Goal: Navigation & Orientation: Find specific page/section

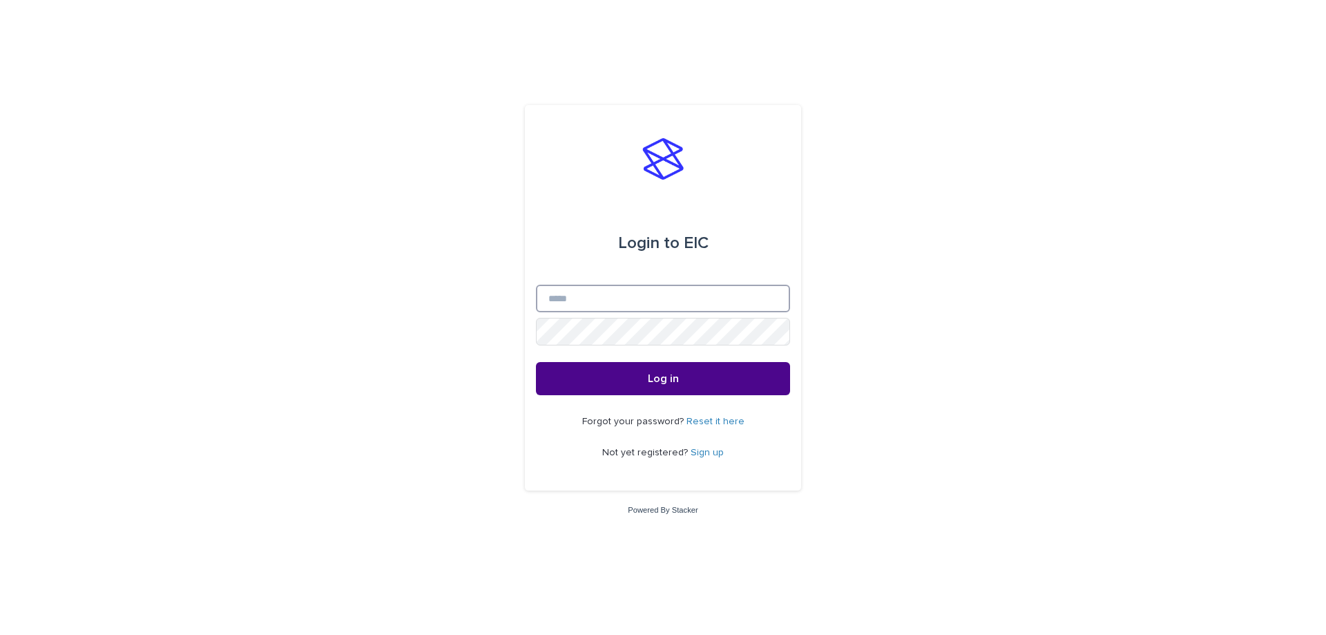
click at [592, 300] on input "Email" at bounding box center [663, 298] width 254 height 28
type input "**********"
click at [536, 362] on button "Log in" at bounding box center [663, 378] width 254 height 33
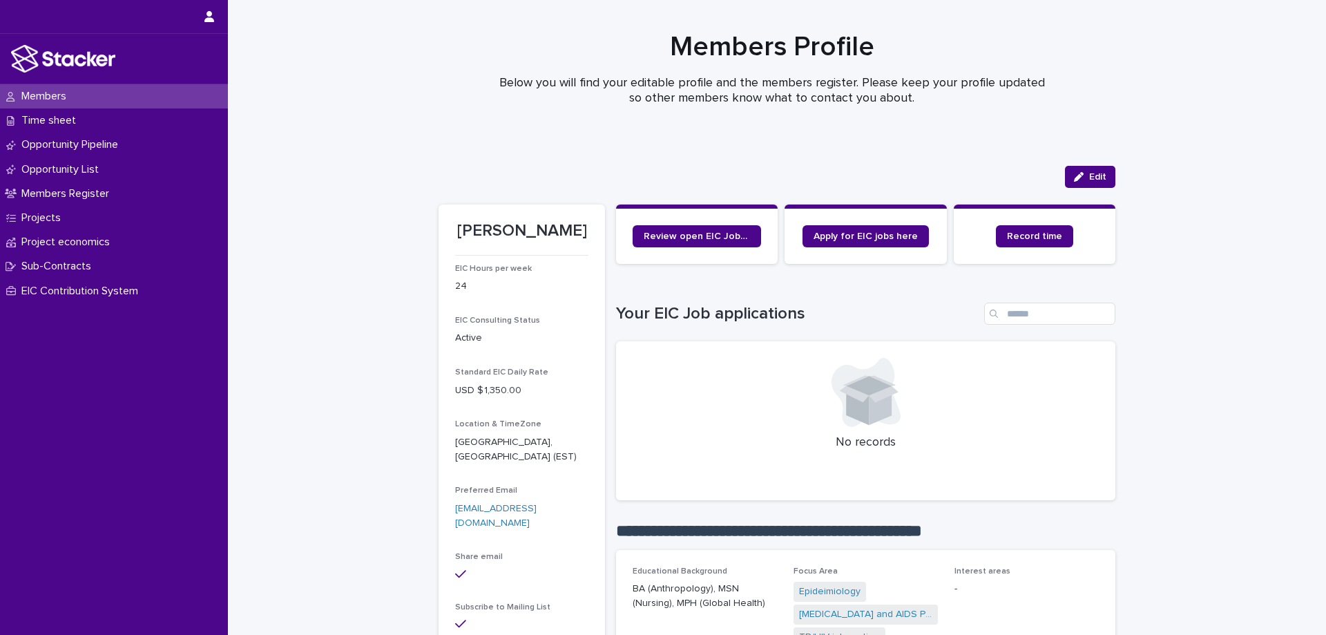
click at [86, 139] on p "Opportunity Pipeline" at bounding box center [72, 144] width 113 height 13
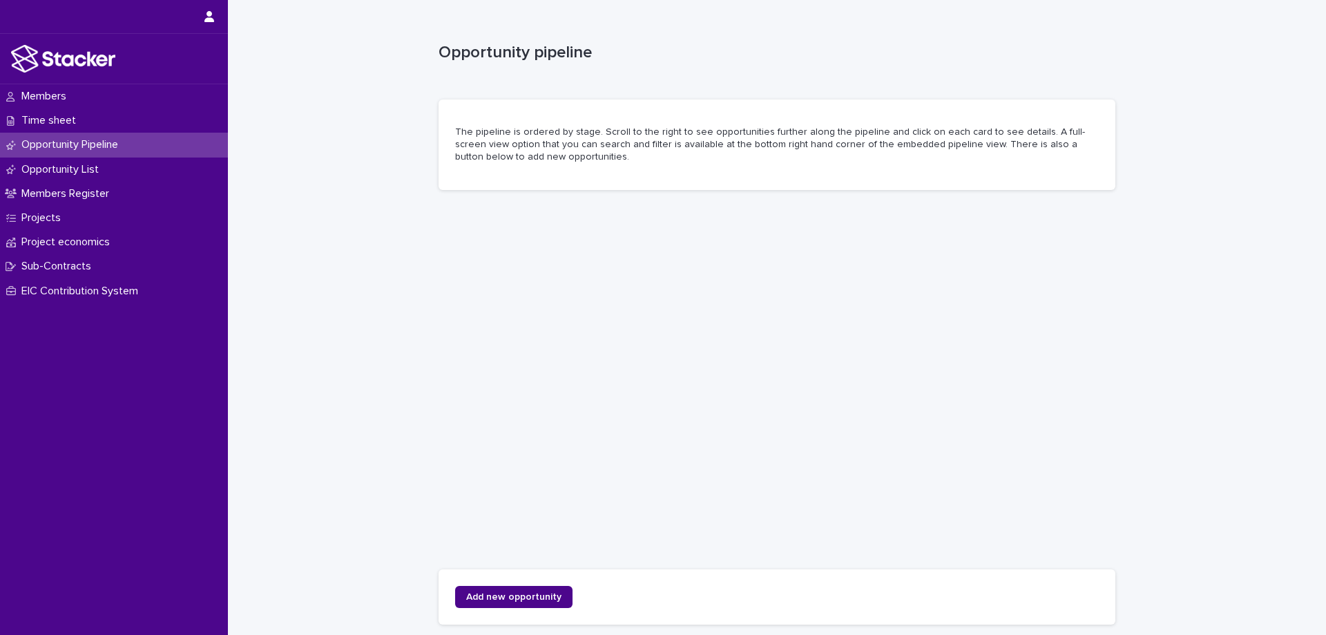
drag, startPoint x: 829, startPoint y: 57, endPoint x: 737, endPoint y: 57, distance: 91.8
click at [737, 57] on p "Opportunity pipeline" at bounding box center [773, 53] width 671 height 20
drag, startPoint x: 1210, startPoint y: 552, endPoint x: 1170, endPoint y: 550, distance: 39.4
click at [1170, 550] on div "Loading... Saving… Loading... Saving… Opportunity pipeline Opportunity pipeline…" at bounding box center [777, 352] width 1098 height 704
click at [39, 95] on p "Members" at bounding box center [46, 96] width 61 height 13
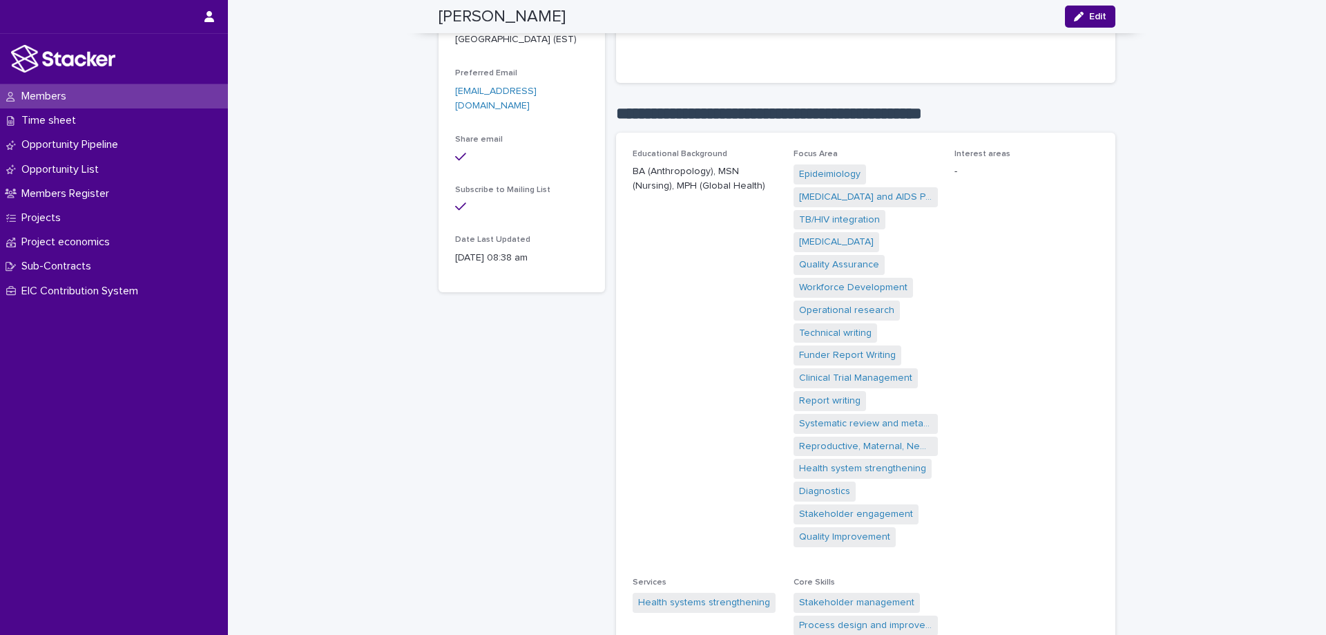
scroll to position [759, 0]
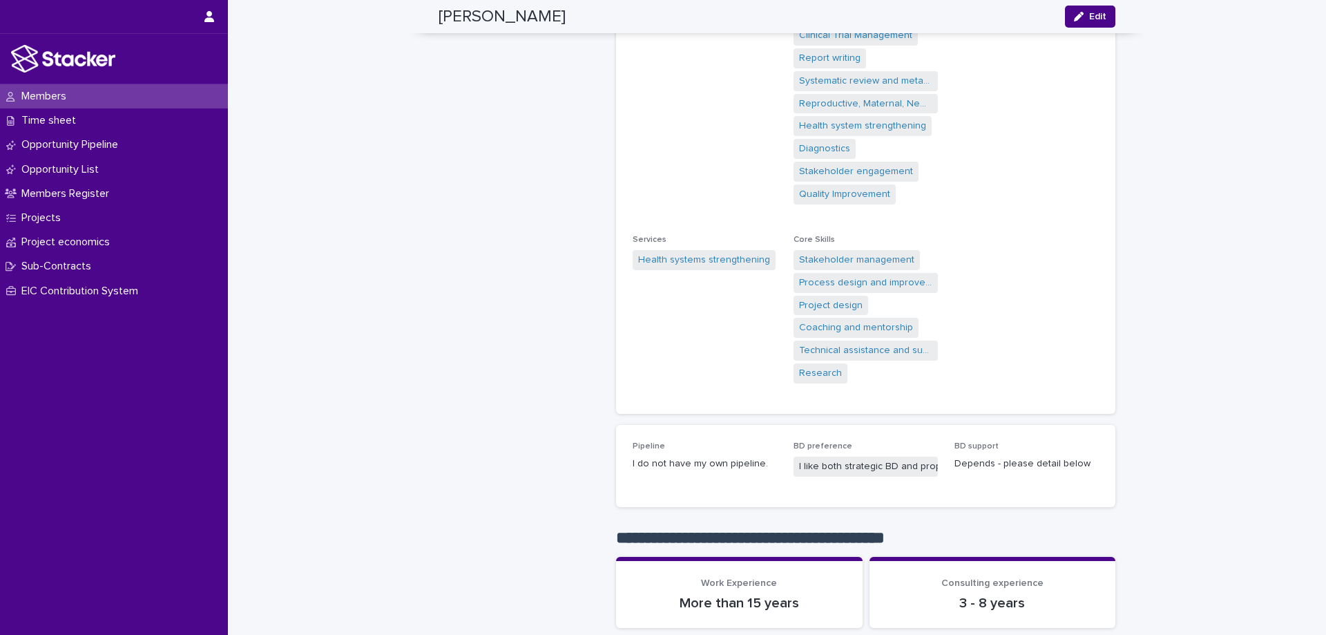
click at [46, 142] on p "Opportunity Pipeline" at bounding box center [72, 144] width 113 height 13
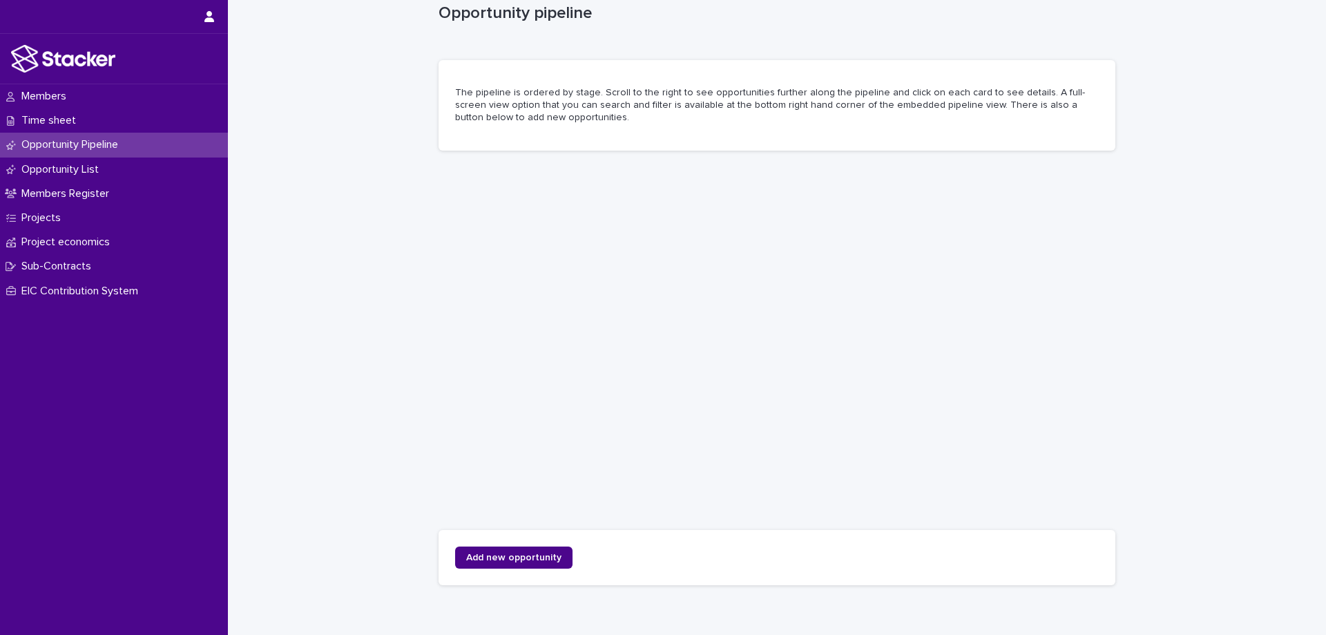
scroll to position [108, 0]
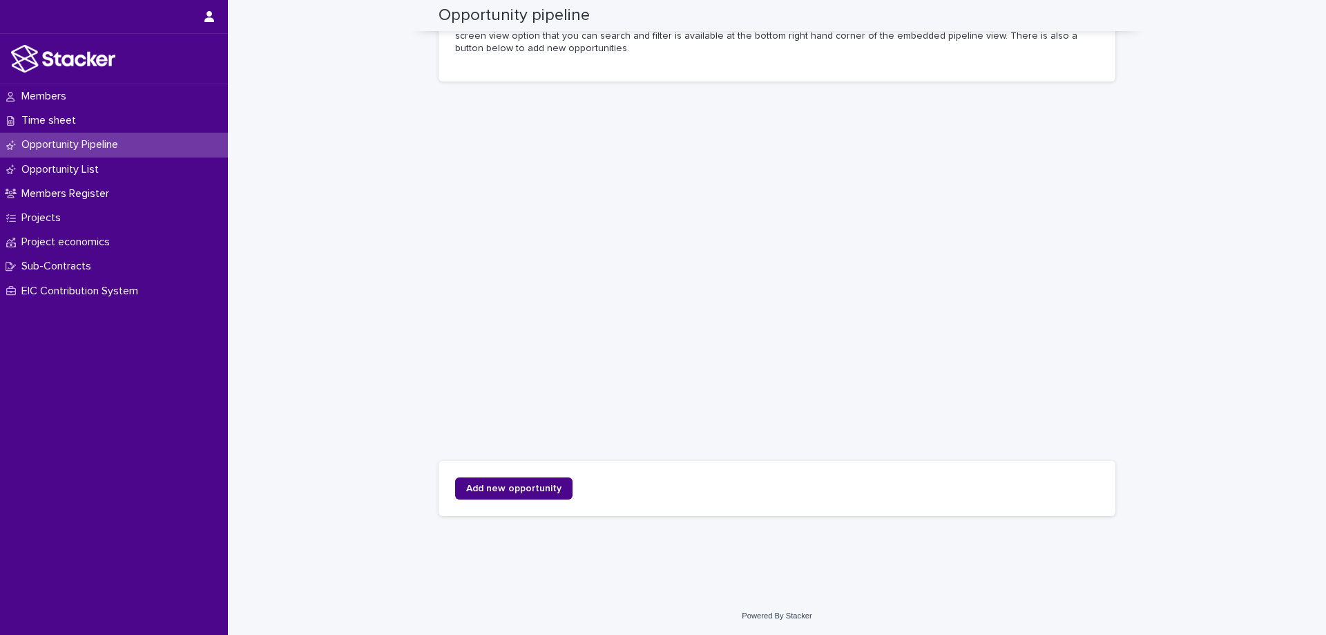
click at [52, 117] on p "Time sheet" at bounding box center [51, 120] width 71 height 13
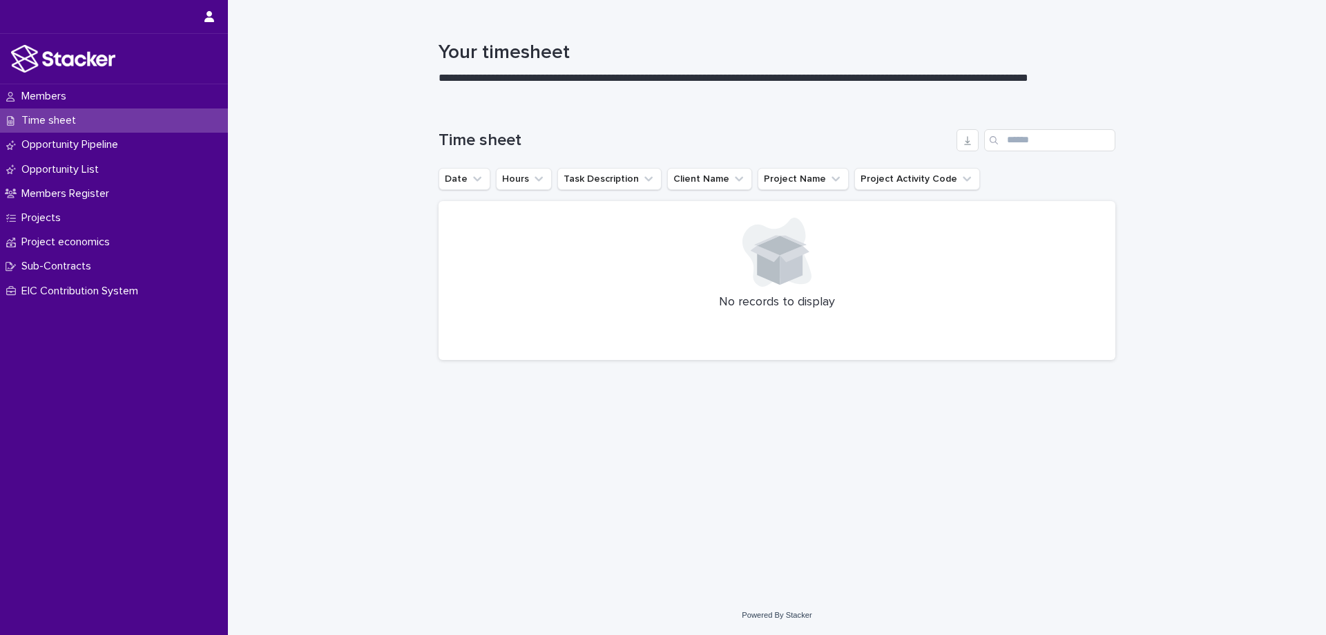
click at [51, 191] on p "Members Register" at bounding box center [68, 193] width 104 height 13
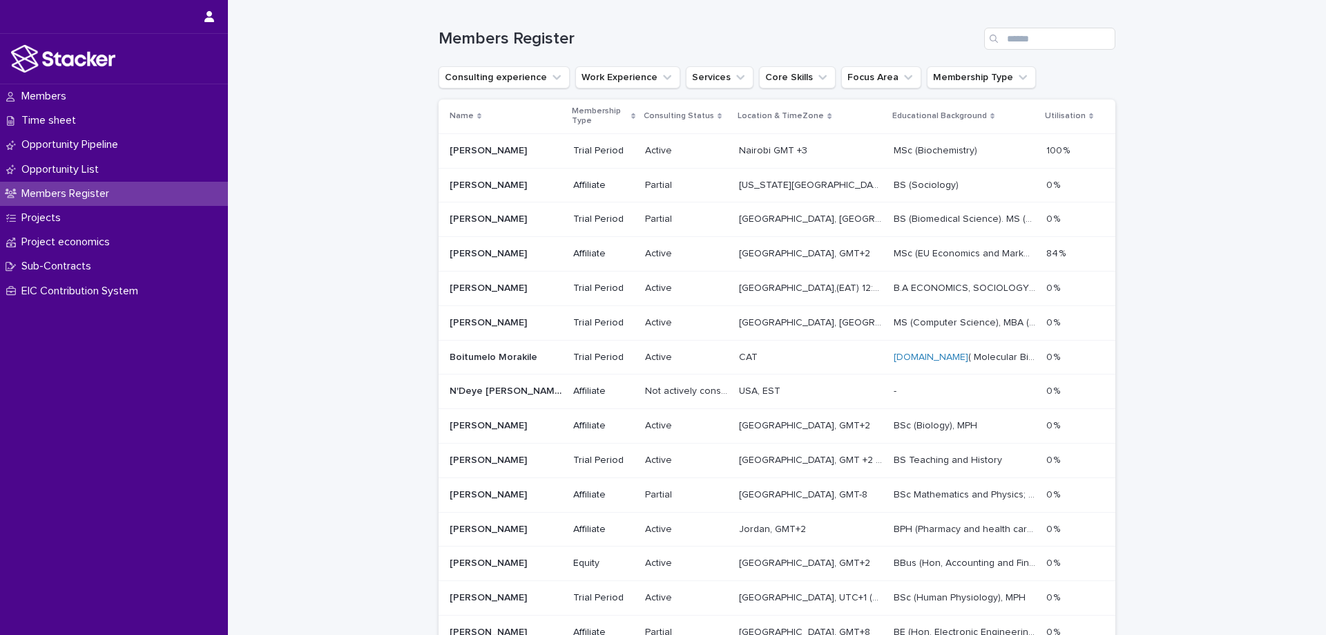
scroll to position [207, 0]
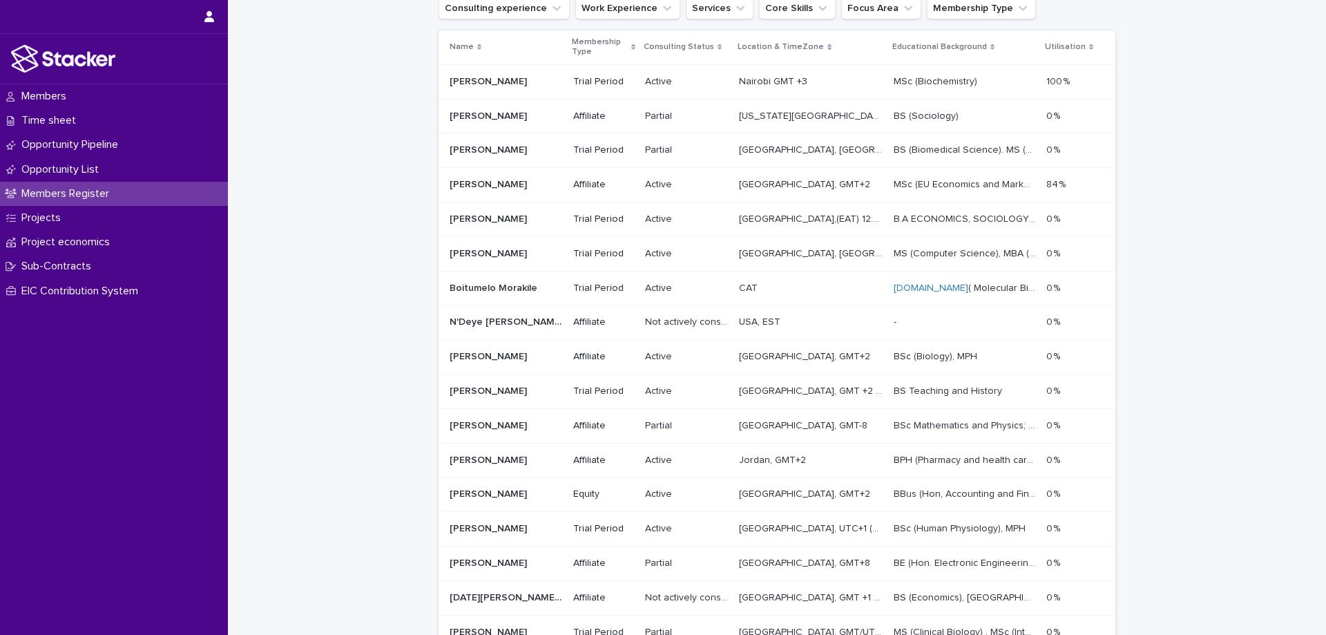
click at [32, 217] on p "Projects" at bounding box center [44, 217] width 56 height 13
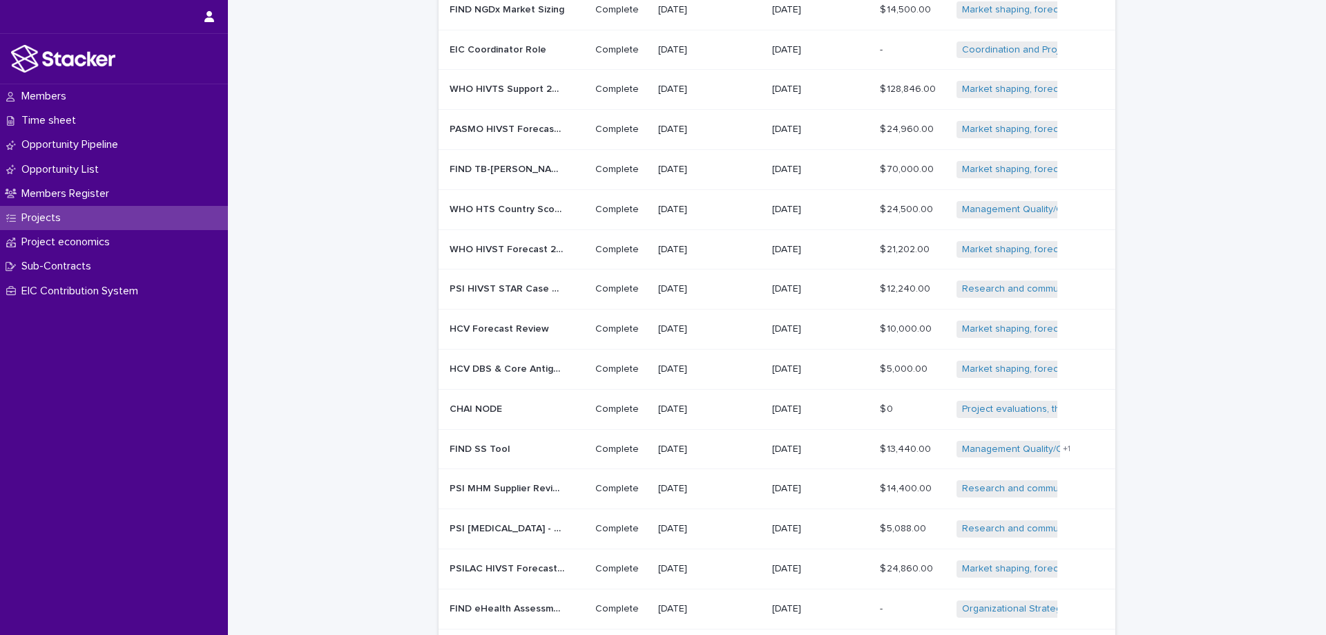
scroll to position [444, 0]
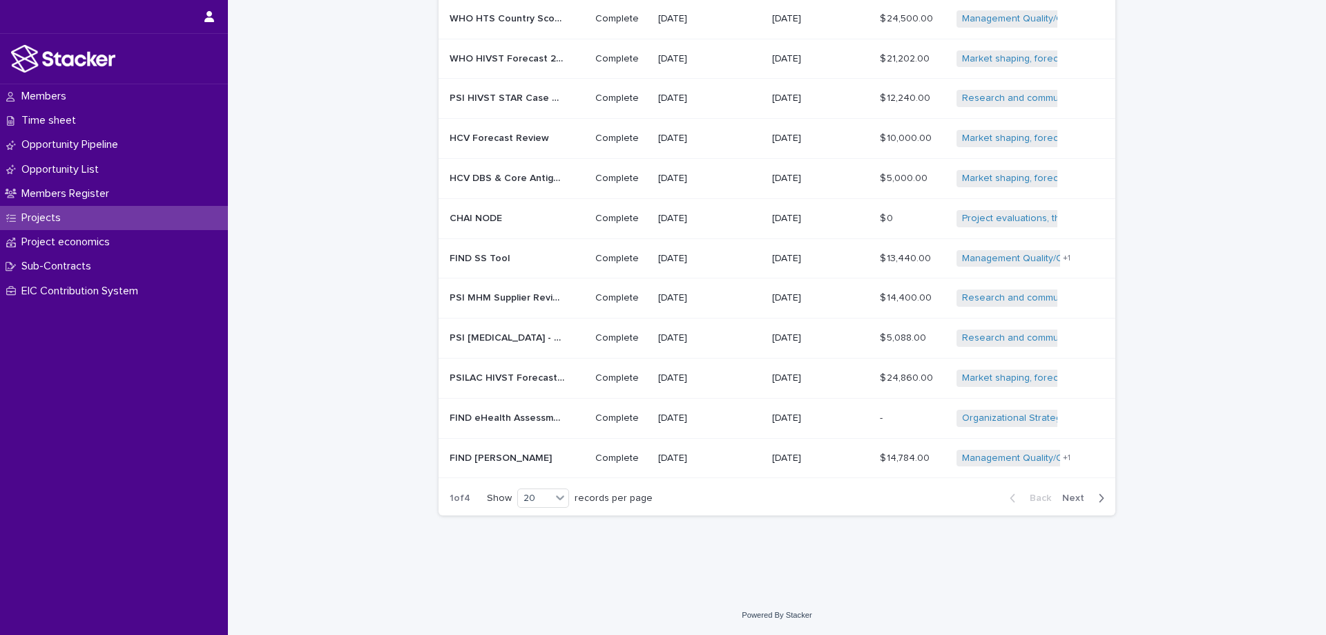
click at [1072, 496] on span "Next" at bounding box center [1077, 498] width 30 height 10
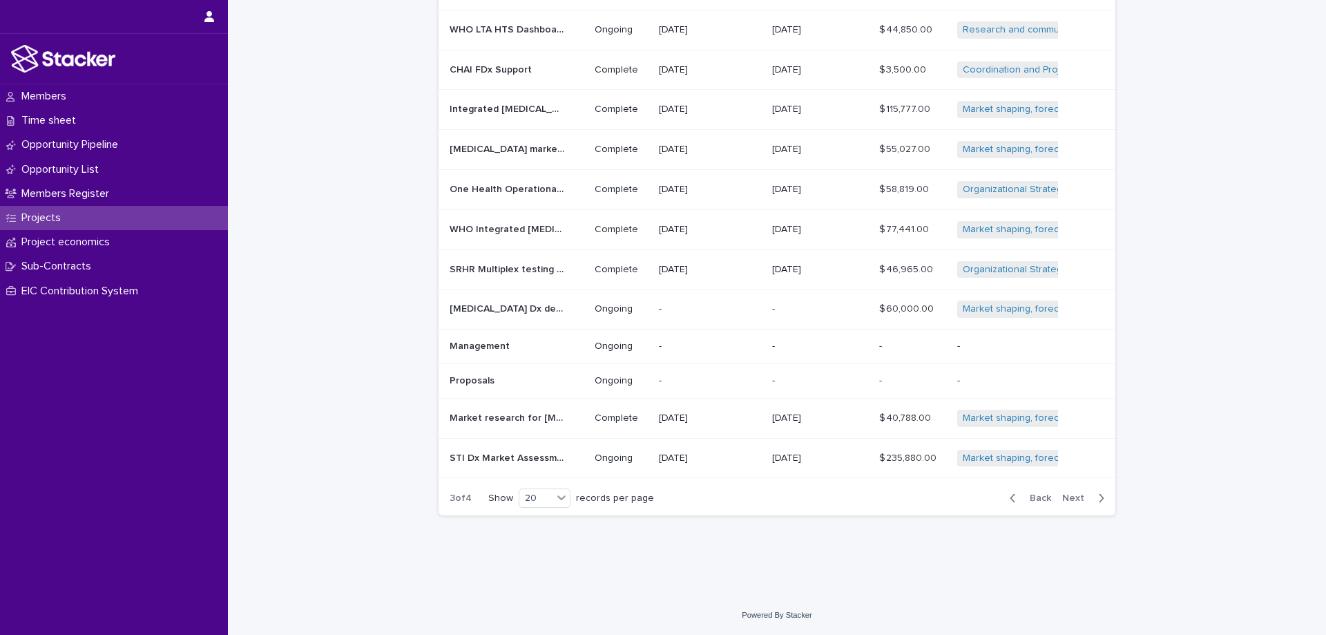
scroll to position [433, 0]
click at [1072, 496] on span "Next" at bounding box center [1077, 498] width 30 height 10
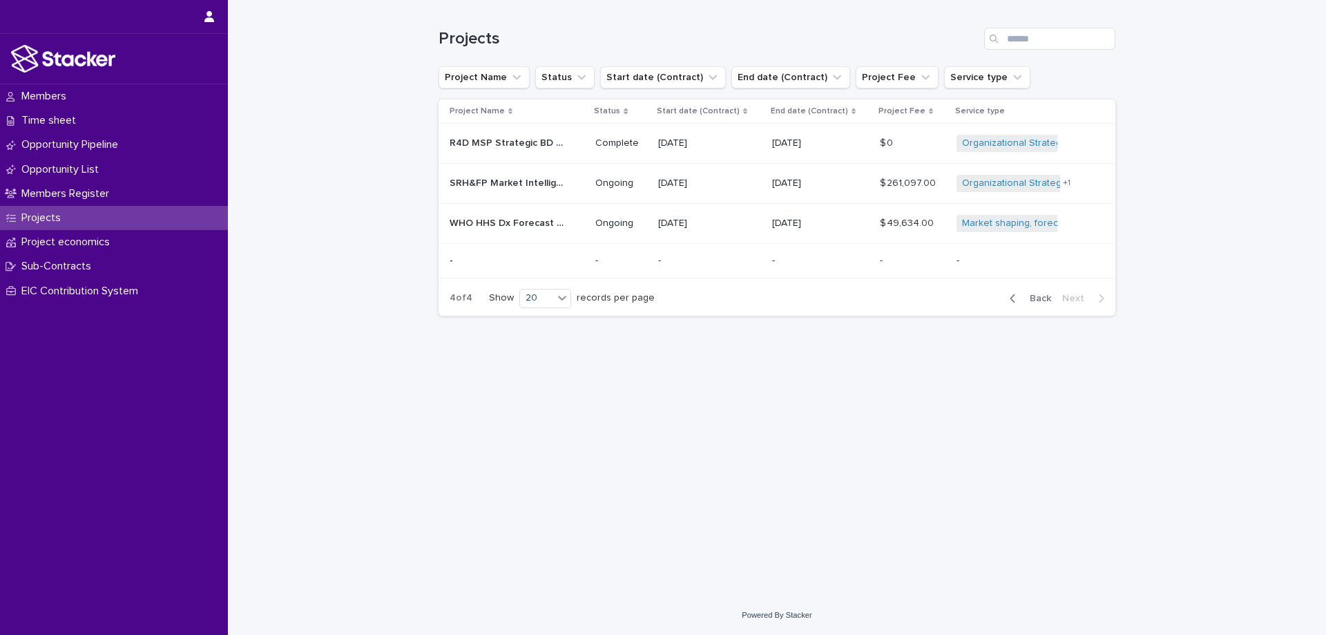
click at [75, 242] on p "Project economics" at bounding box center [68, 241] width 105 height 13
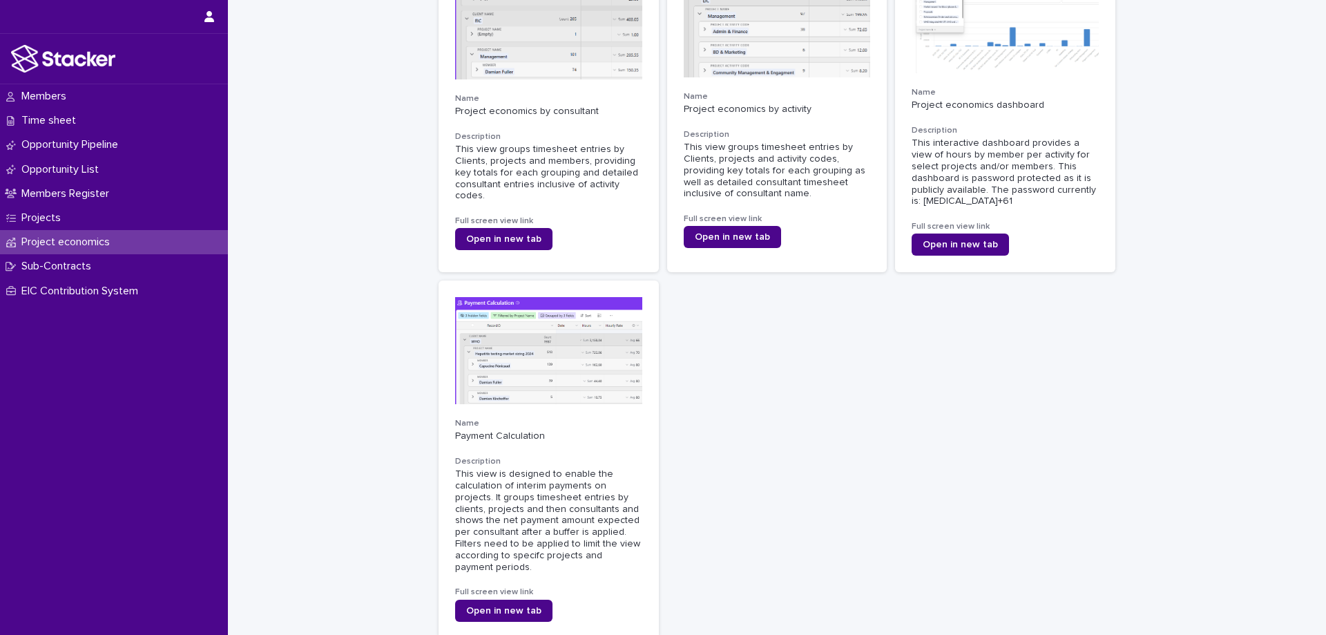
scroll to position [207, 0]
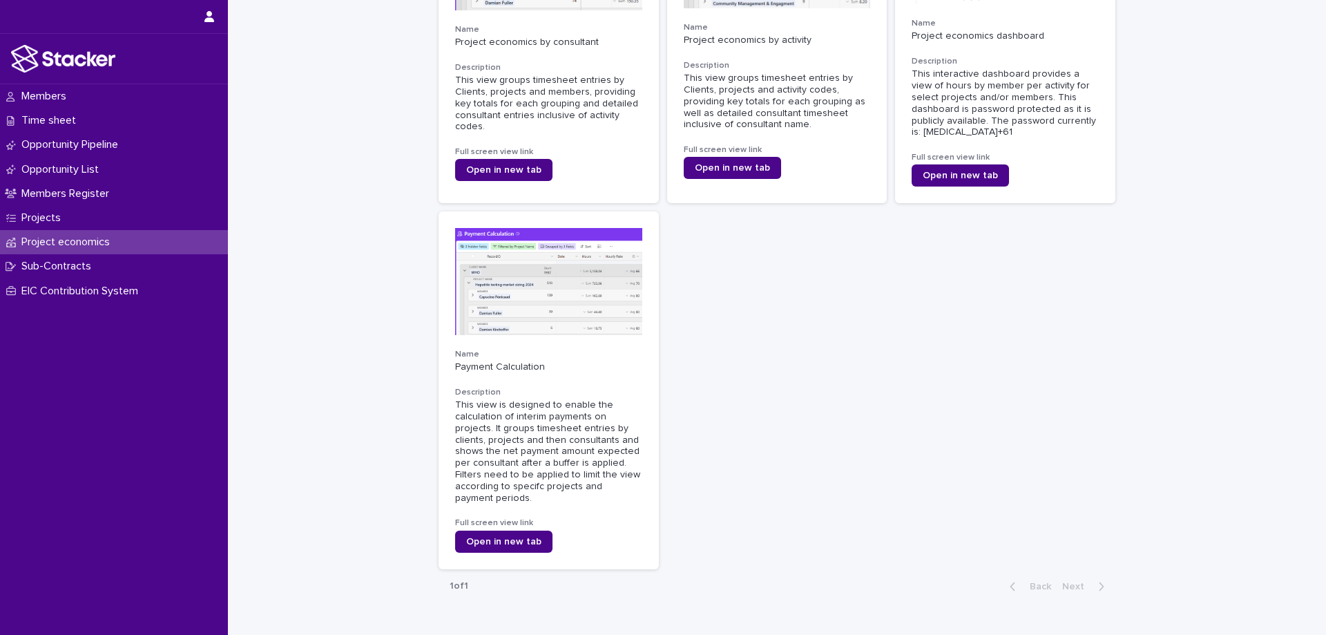
click at [75, 263] on p "Sub-Contracts" at bounding box center [59, 266] width 86 height 13
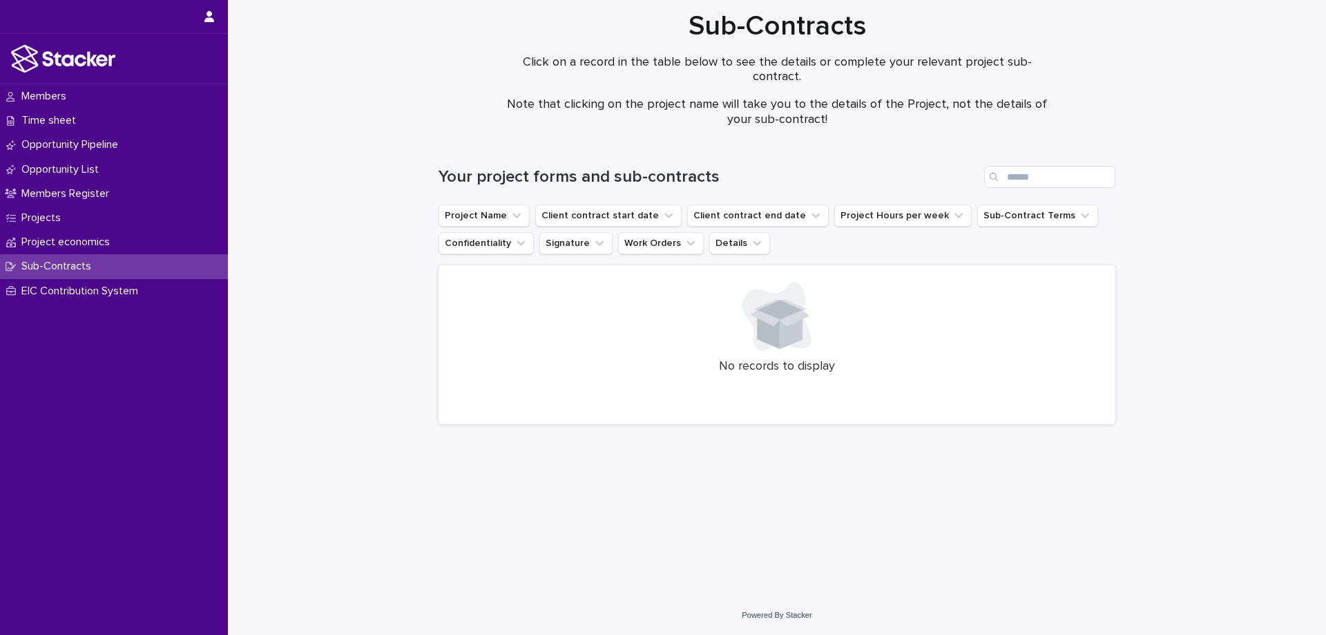
click at [57, 290] on p "EIC Contribution System" at bounding box center [82, 290] width 133 height 13
